Goal: Find specific page/section: Find specific page/section

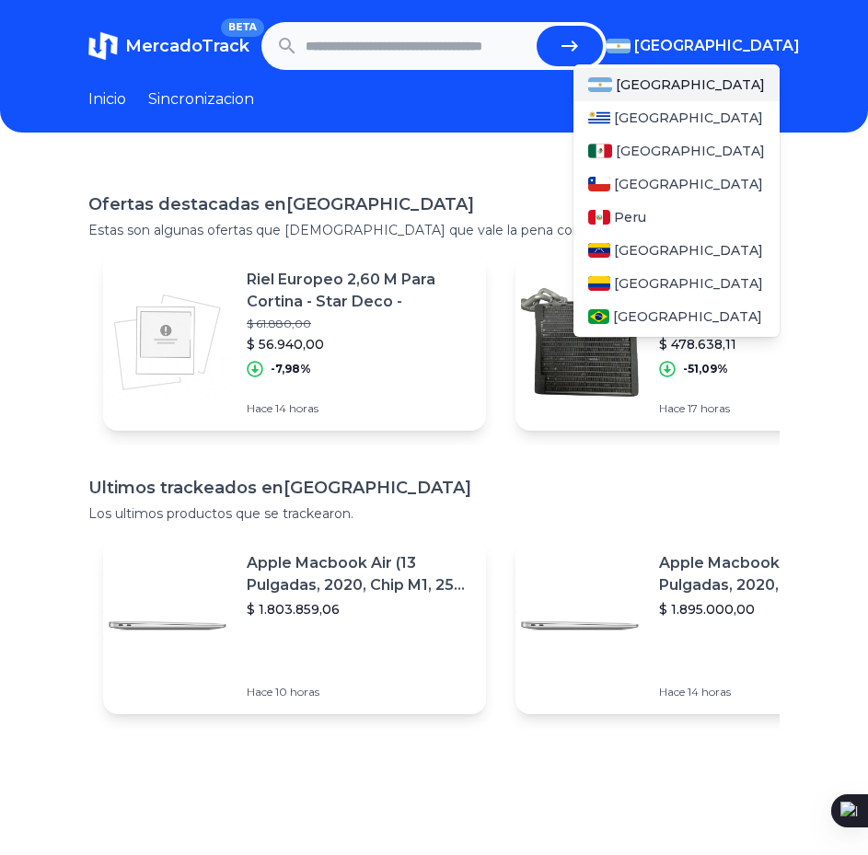
click at [758, 47] on span "[GEOGRAPHIC_DATA]" at bounding box center [717, 46] width 166 height 22
click at [641, 199] on div "[GEOGRAPHIC_DATA]" at bounding box center [676, 183] width 206 height 33
click at [646, 212] on span "Peru" at bounding box center [630, 217] width 32 height 18
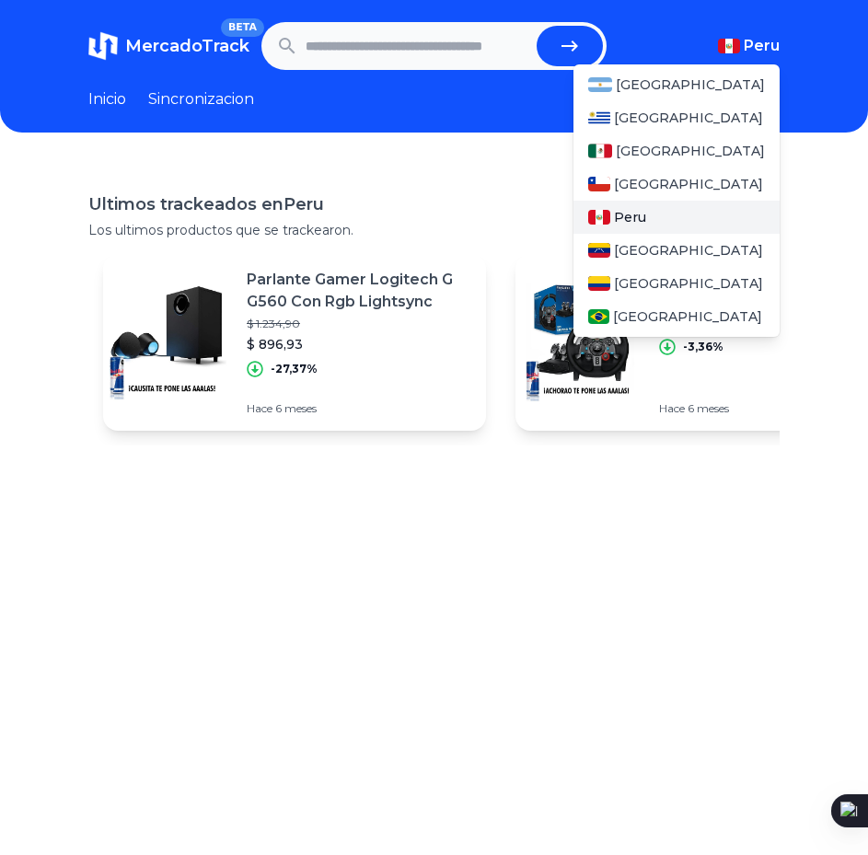
click at [646, 212] on span "Peru" at bounding box center [630, 217] width 32 height 18
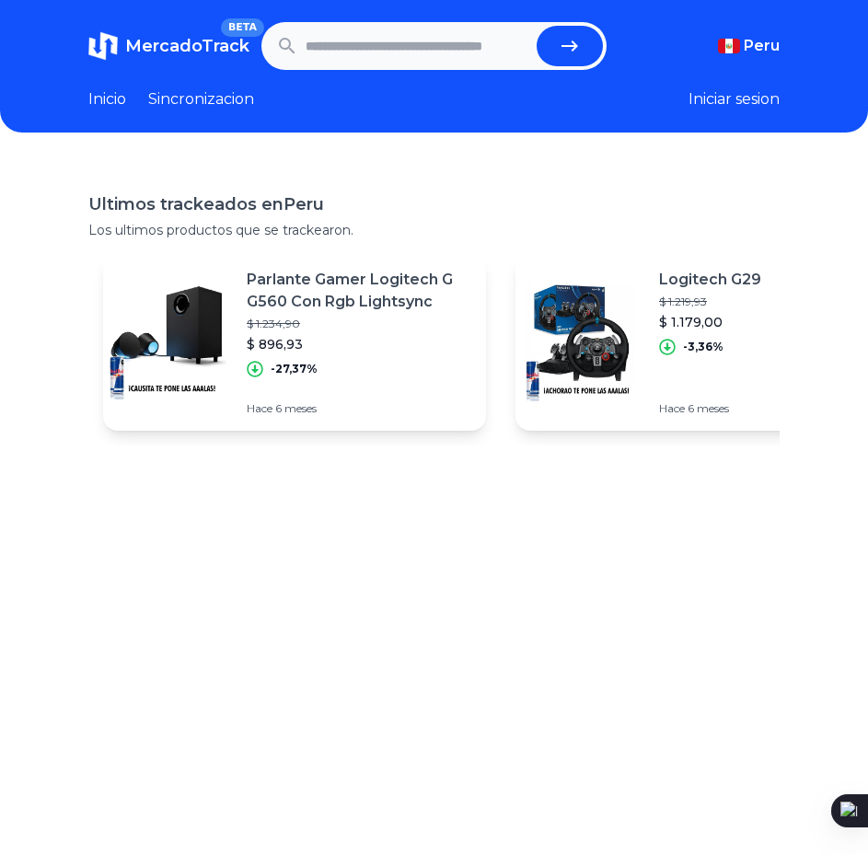
click at [829, 178] on div "Ultimos trackeados en [GEOGRAPHIC_DATA] Los ultimos productos que se trackearon…" at bounding box center [434, 589] width 868 height 855
click at [380, 67] on form at bounding box center [434, 46] width 346 height 48
click at [381, 60] on input "text" at bounding box center [418, 46] width 225 height 40
type input "**********"
click at [537, 26] on button "submit" at bounding box center [570, 46] width 66 height 40
